Goal: Task Accomplishment & Management: Complete application form

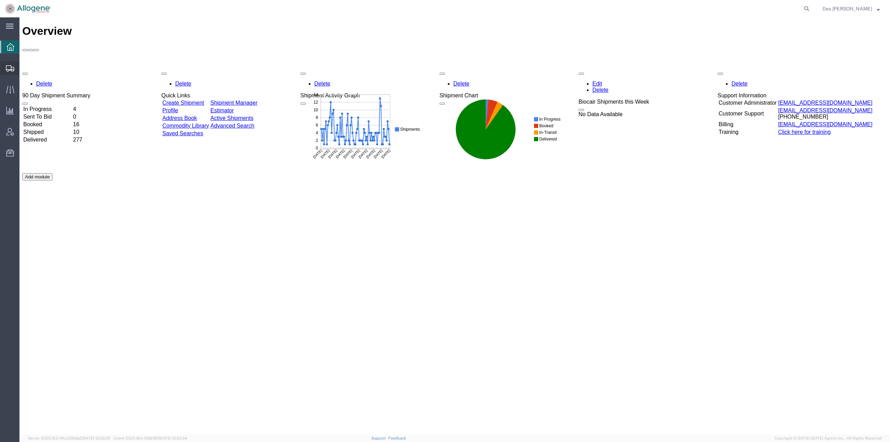
click at [24, 69] on span "Shipments" at bounding box center [21, 68] width 5 height 14
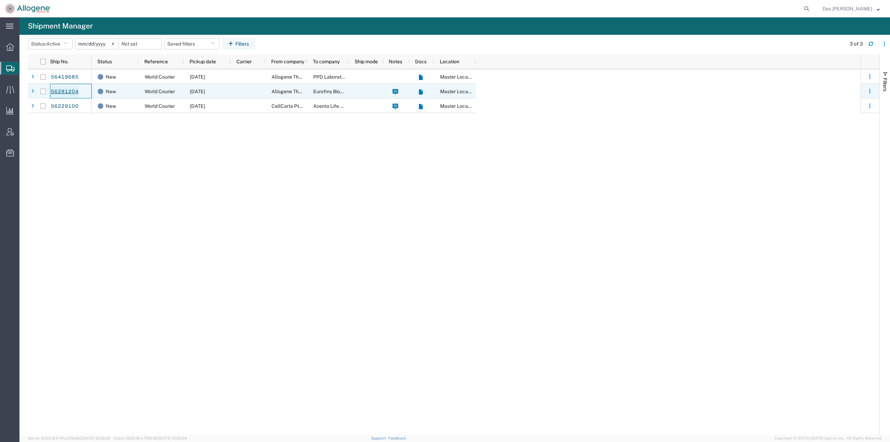
click at [66, 91] on link "56281204" at bounding box center [64, 91] width 28 height 11
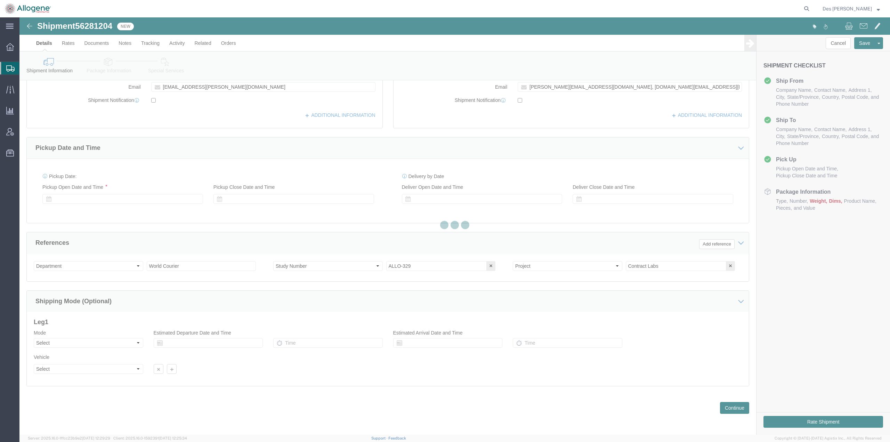
scroll to position [180, 0]
select select "52632"
select select
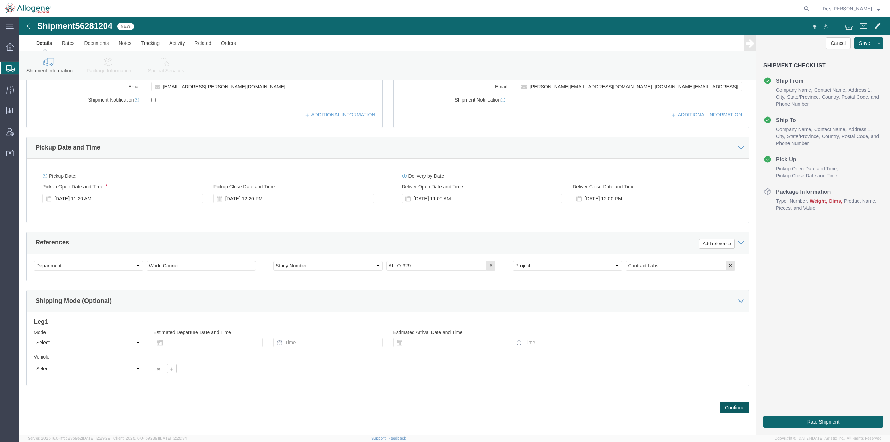
click button "Continue"
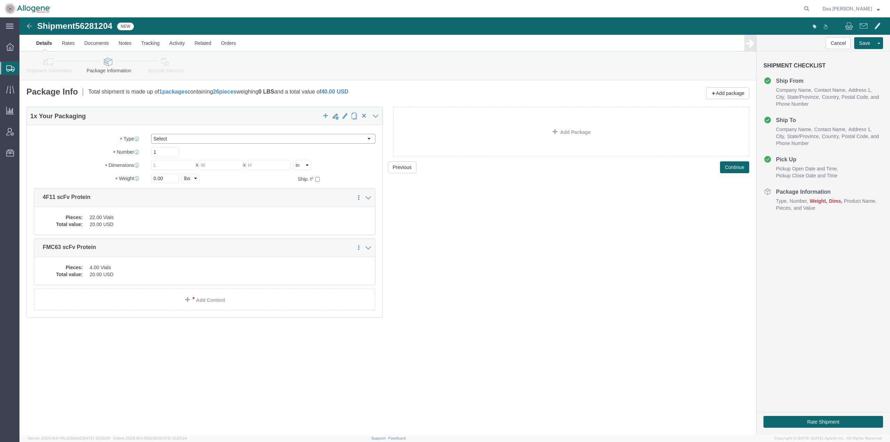
click select "Select BC230 Ambient BC230 Dry Ice BC30 BC30 Ambient BC42 BC42 Frozen BC61 (CL1…"
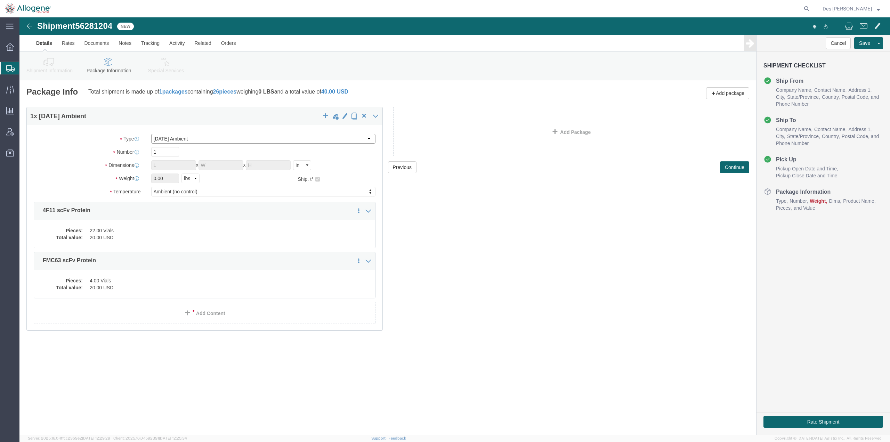
click select "Select BC230 Ambient BC230 Dry Ice BC30 BC30 Ambient BC42 BC42 Frozen BC61 (CL1…"
select select "BC02"
click select "Select BC230 Ambient BC230 Dry Ice BC30 BC30 Ambient BC42 BC42 Frozen BC61 (CL1…"
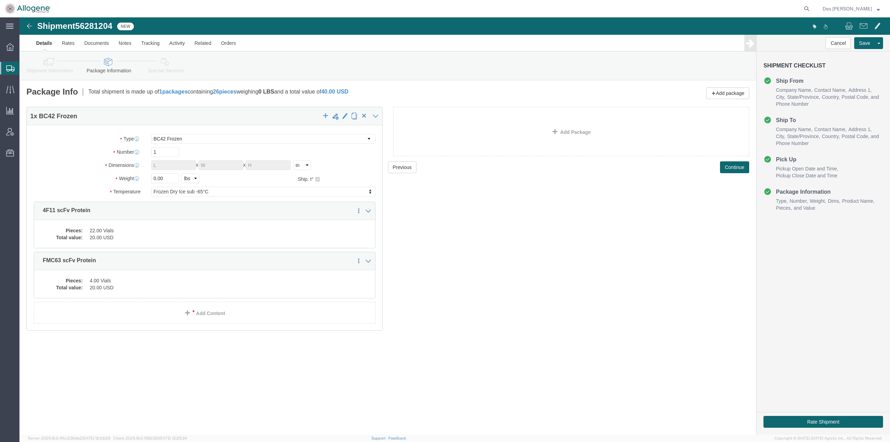
click div "Shipment 56281204 New Details Rates Documents Notes Tracking Activity Related O…"
click link "Details"
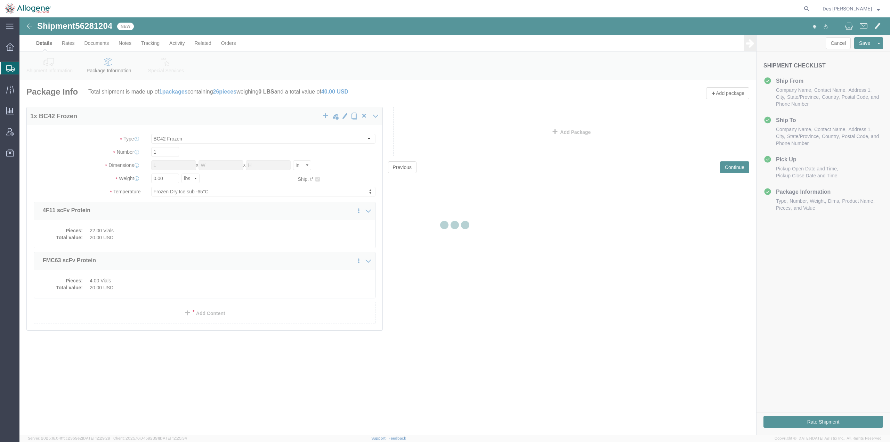
click at [48, 42] on div at bounding box center [454, 225] width 870 height 417
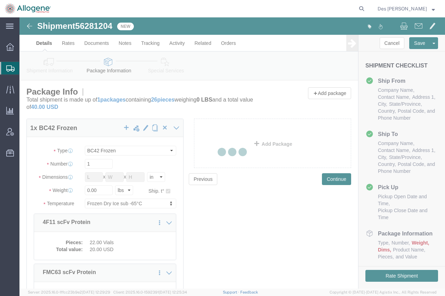
select select "52632"
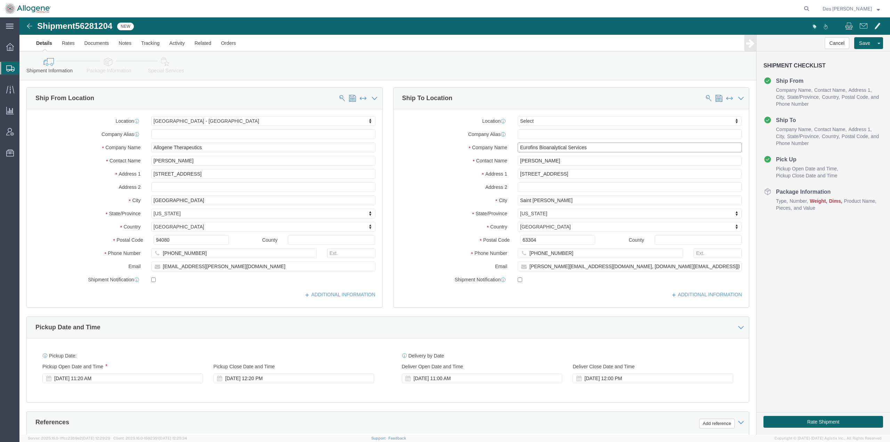
click input "Eurofins Bioanalytical Services"
drag, startPoint x: 651, startPoint y: 249, endPoint x: 495, endPoint y: 251, distance: 156.1
click div "james.white@bcl.eurofins.com, taika.battle@vbp.eurofinsus.com"
drag, startPoint x: 209, startPoint y: 250, endPoint x: 107, endPoint y: 245, distance: 102.3
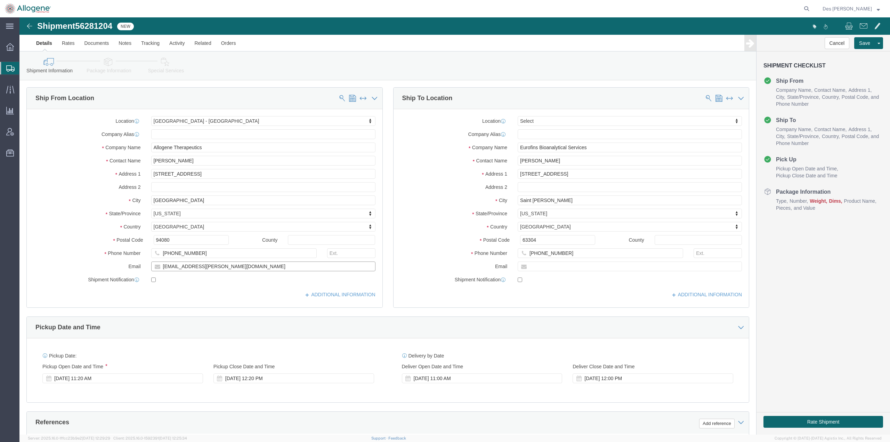
click div "Email yanqi.chang@allogene.com"
type input "des.charlery@allogene.com"
checkbox input "true"
click input "text"
type input "des.charlery@allogene.com"
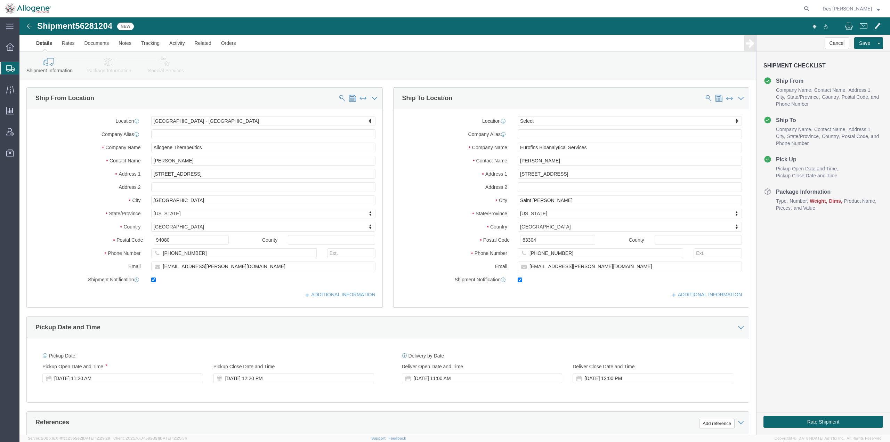
drag, startPoint x: 528, startPoint y: 284, endPoint x: 522, endPoint y: 282, distance: 5.7
click div "Location Select Select My Profile Location Master Location Newark South San Fra…"
click input "checkbox"
checkbox input "false"
click input "checkbox"
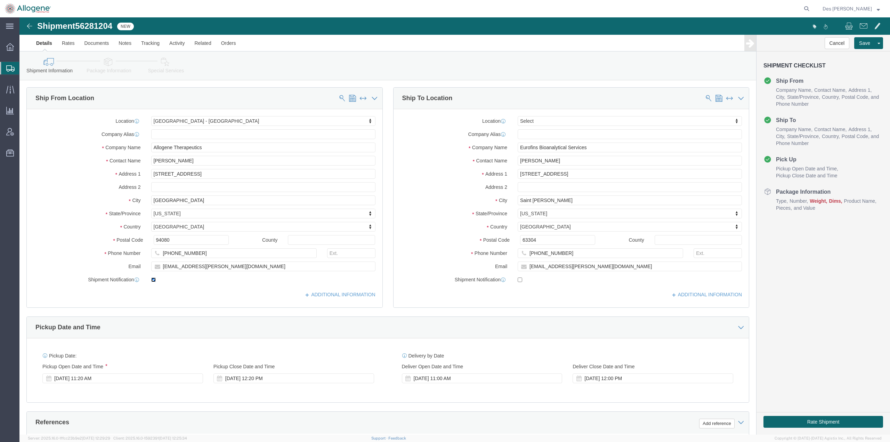
checkbox input "false"
click button "Save"
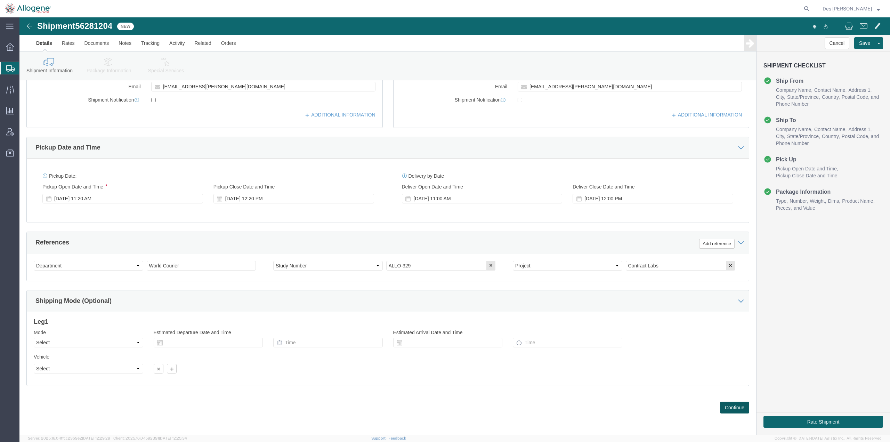
click button "Continue"
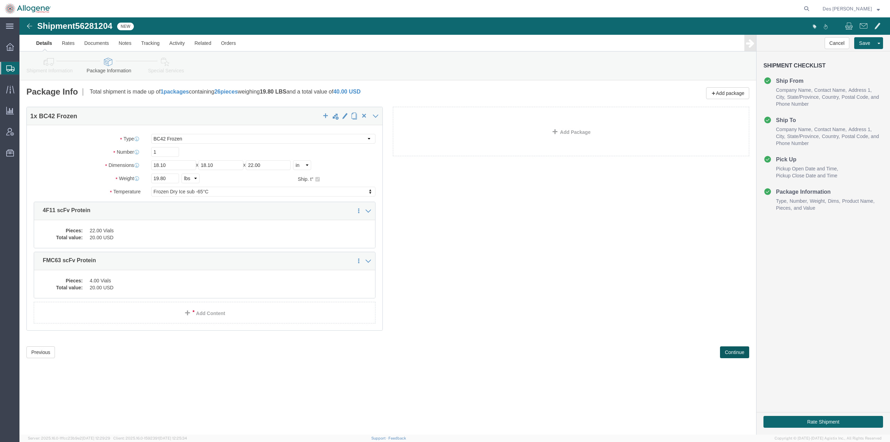
scroll to position [0, 0]
click button "Previous"
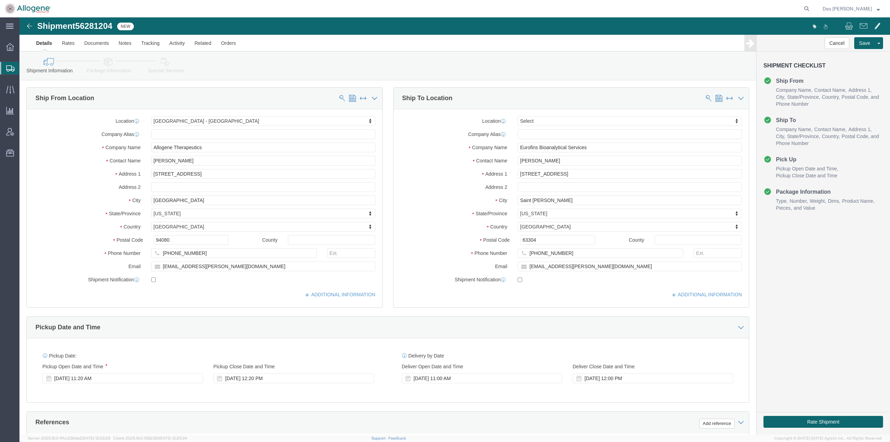
click at [25, 68] on span "Shipments" at bounding box center [22, 68] width 6 height 14
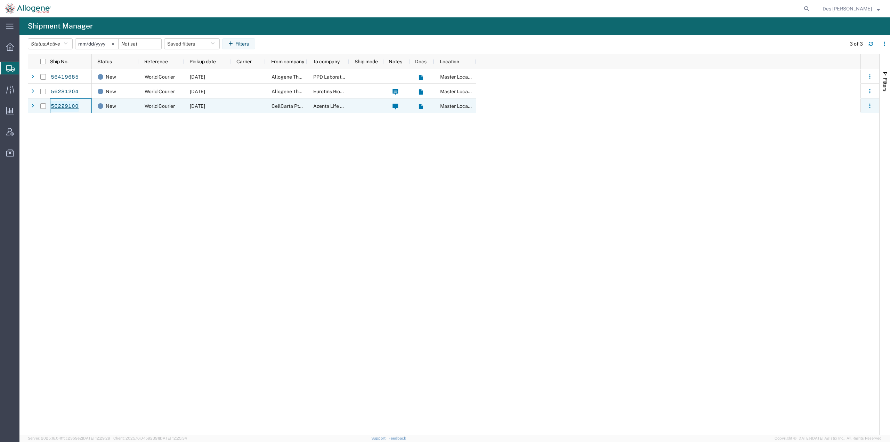
click at [73, 106] on link "56229100" at bounding box center [64, 106] width 28 height 11
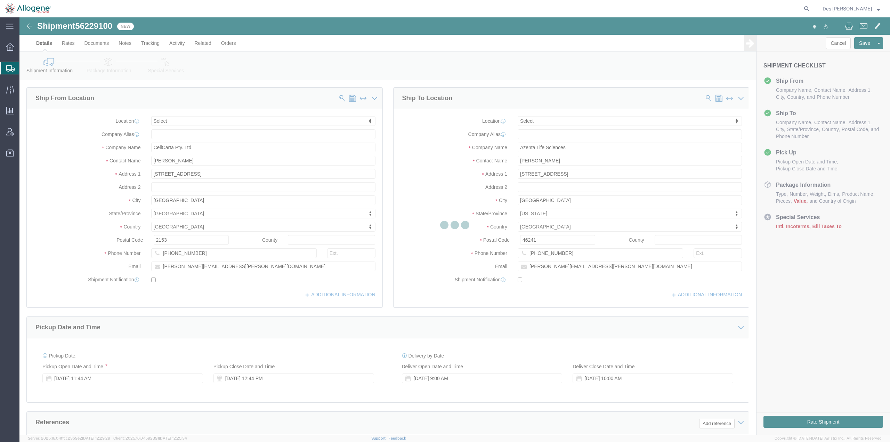
select select
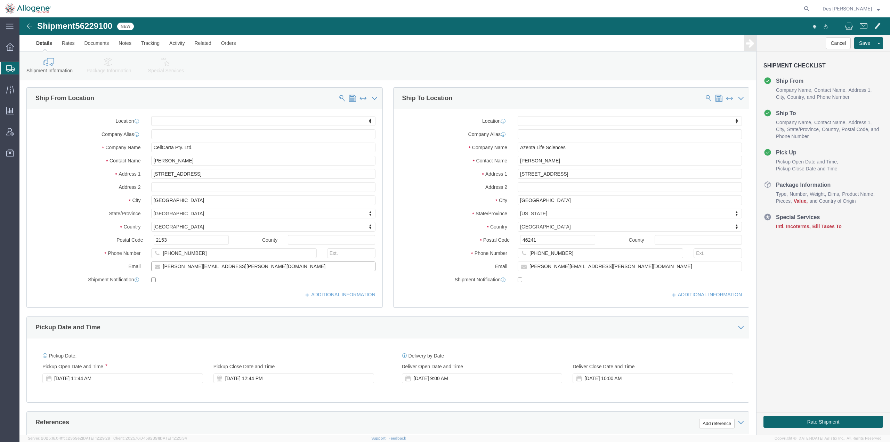
drag, startPoint x: 210, startPoint y: 250, endPoint x: 84, endPoint y: 227, distance: 128.6
click div "Location My Profile Location Master Location Newark South San Francisco - Grand…"
type input "des.charlery@allogene.com"
click div "Location My Profile Location Master Location Newark South San Francisco - Grand…"
drag, startPoint x: 529, startPoint y: 250, endPoint x: 536, endPoint y: 251, distance: 6.3
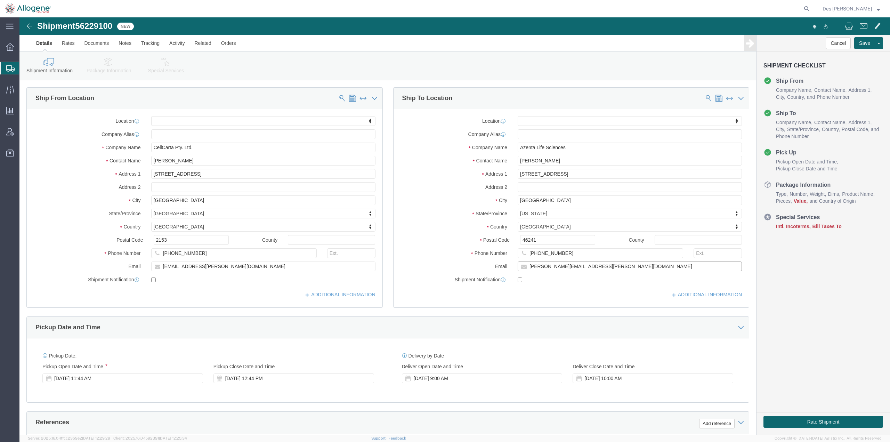
click input "nadia.foy@azenta.com"
drag, startPoint x: 560, startPoint y: 249, endPoint x: 488, endPoint y: 253, distance: 72.1
click div "Email nadia.foy@azenta.com"
type input "des.charlery@allogene.com"
click div "Location My Profile Location Master Location Newark South San Francisco - Grand…"
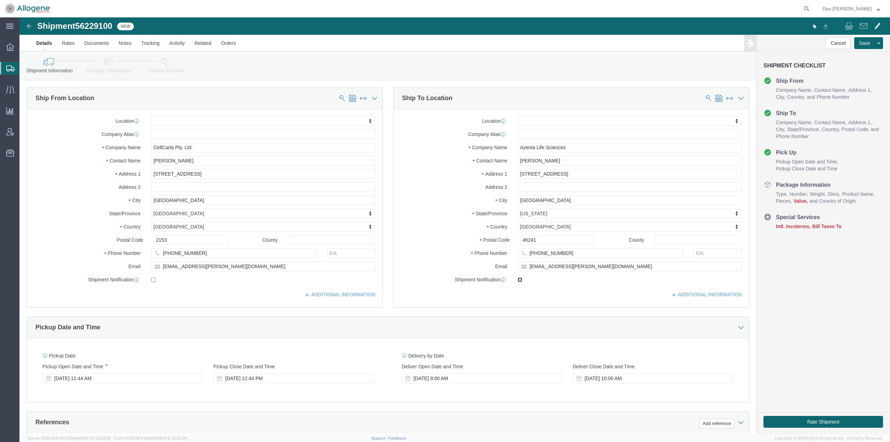
click input "checkbox"
checkbox input "false"
click input "checkbox"
checkbox input "false"
click button "Save"
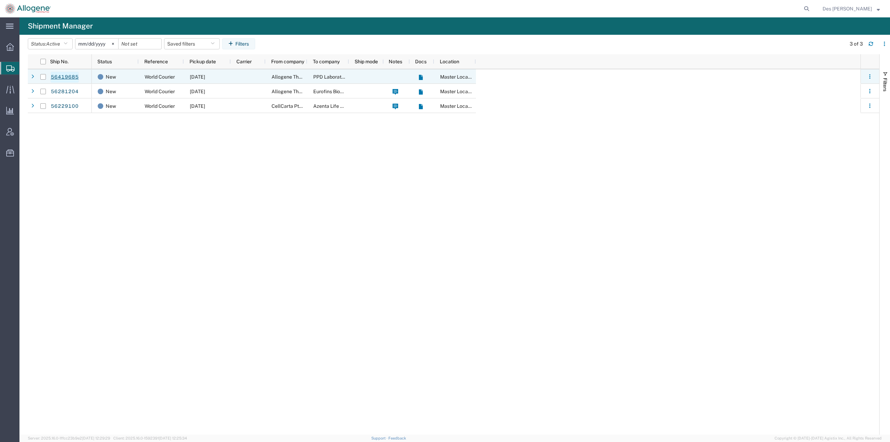
click at [66, 78] on link "56419685" at bounding box center [64, 77] width 28 height 11
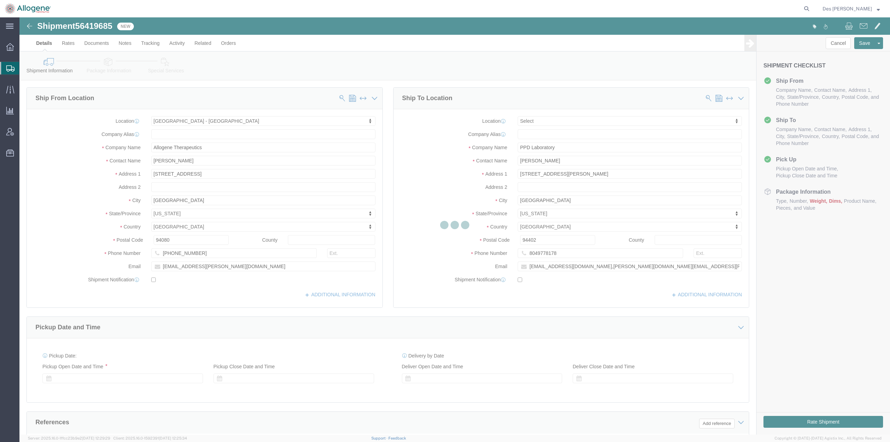
select select "52632"
select select
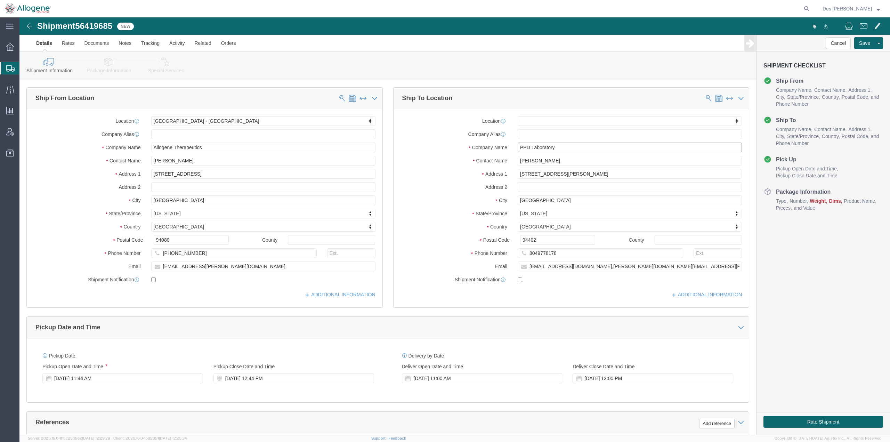
drag, startPoint x: 540, startPoint y: 133, endPoint x: 478, endPoint y: 130, distance: 62.6
click div "Company Name PPD Laboratory"
type input "alloge"
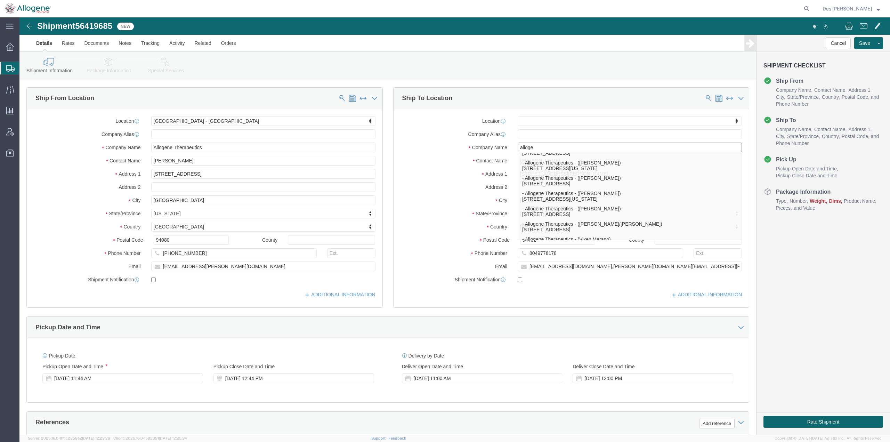
scroll to position [220, 0]
click p "- Allogene Therapeutics - (Vixen Merano) 7400 Gateway Blvd, Newark, CA, 94560, …"
select select "CA"
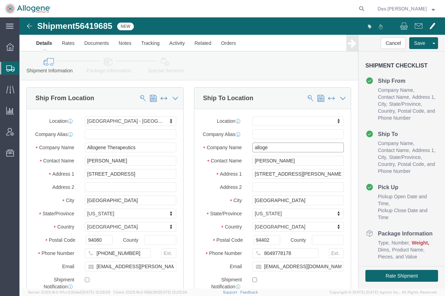
type input "Allogene Therapeutics"
